Goal: Use online tool/utility

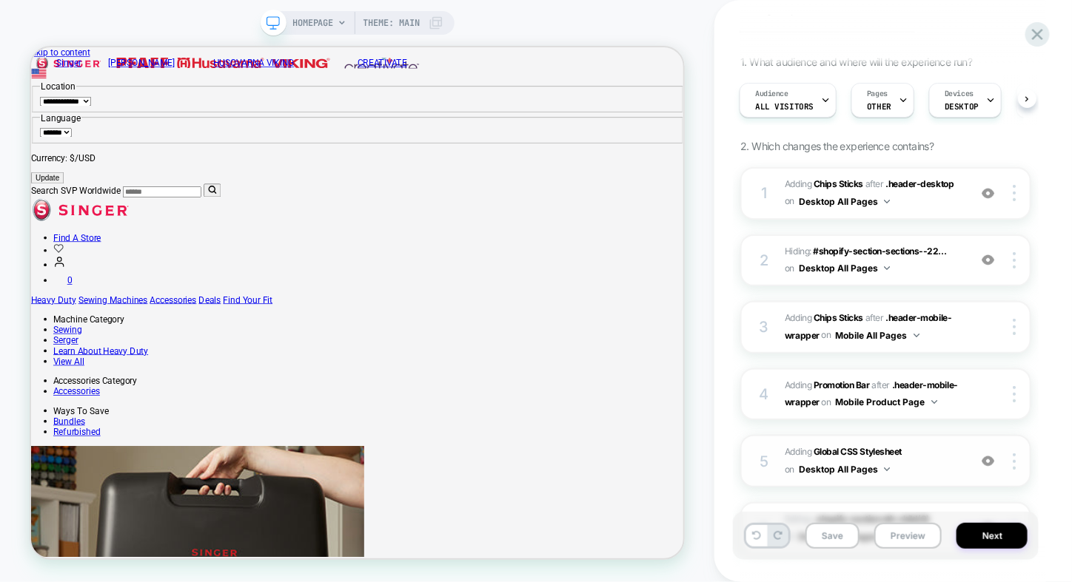
scroll to position [88, 0]
click at [893, 539] on button "Preview" at bounding box center [907, 536] width 67 height 26
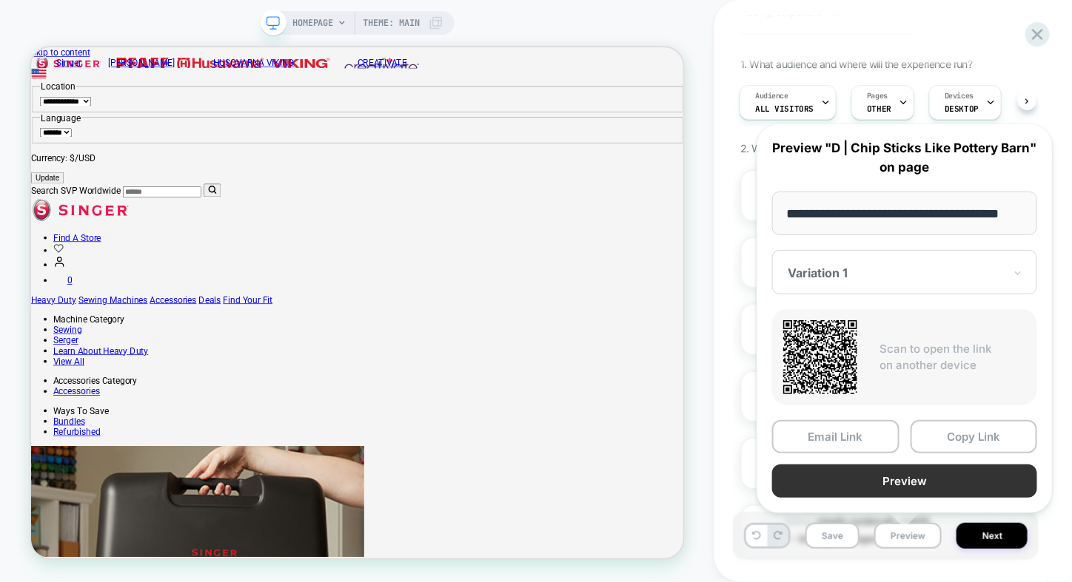
scroll to position [0, 0]
click at [921, 472] on button "Preview" at bounding box center [904, 481] width 265 height 33
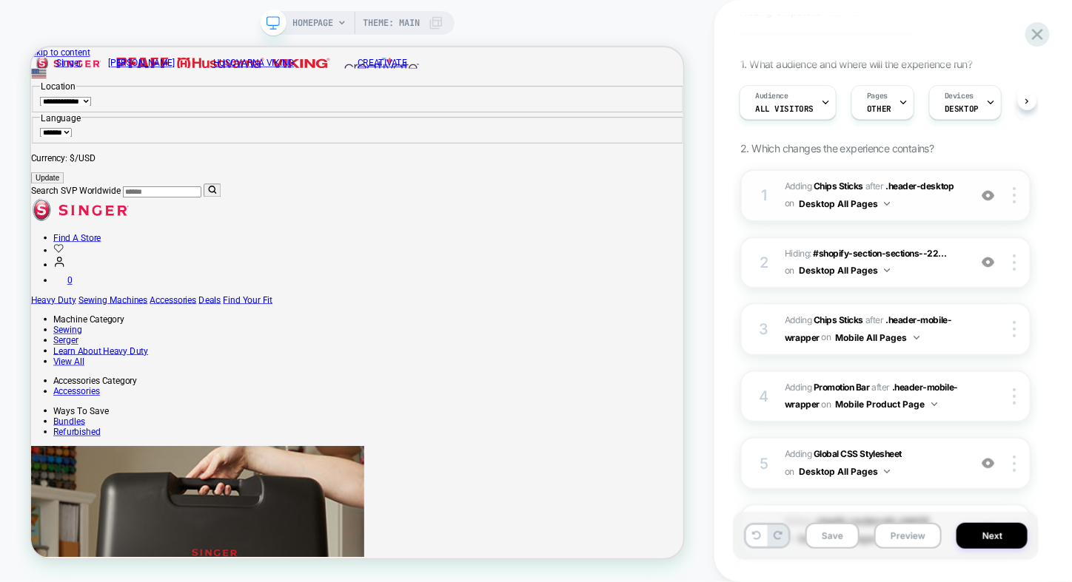
click at [880, 204] on button "Desktop All Pages" at bounding box center [844, 204] width 91 height 19
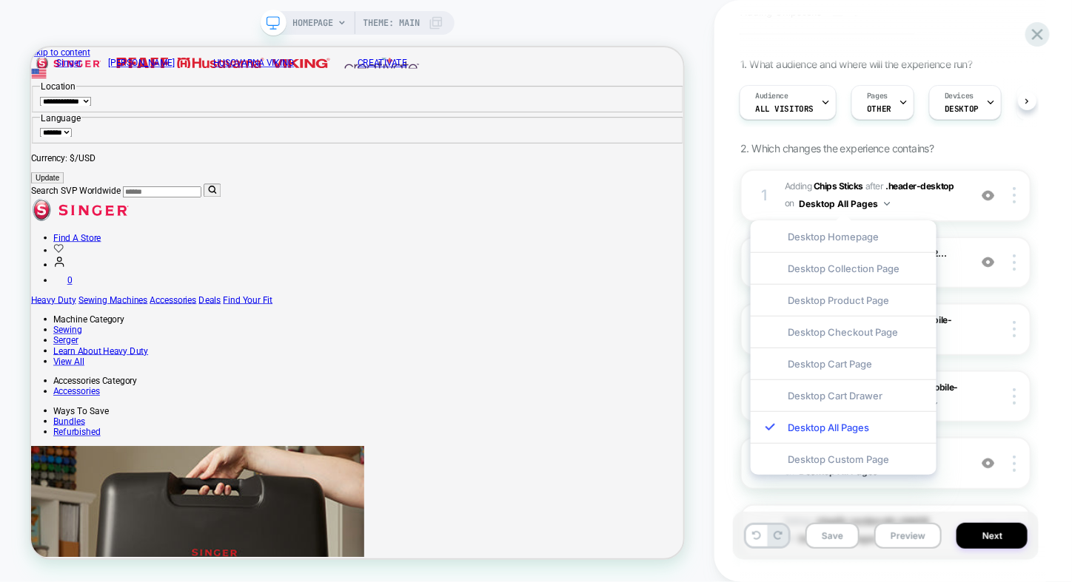
click at [712, 224] on div "HOMEPAGE Theme: MAIN" at bounding box center [357, 291] width 714 height 553
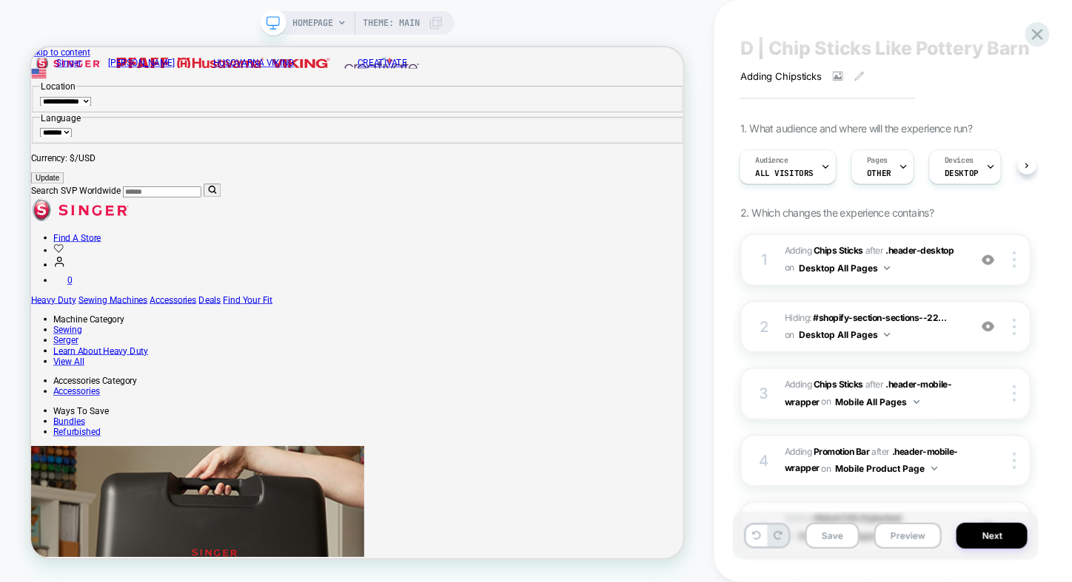
scroll to position [21, 0]
